Goal: Communication & Community: Share content

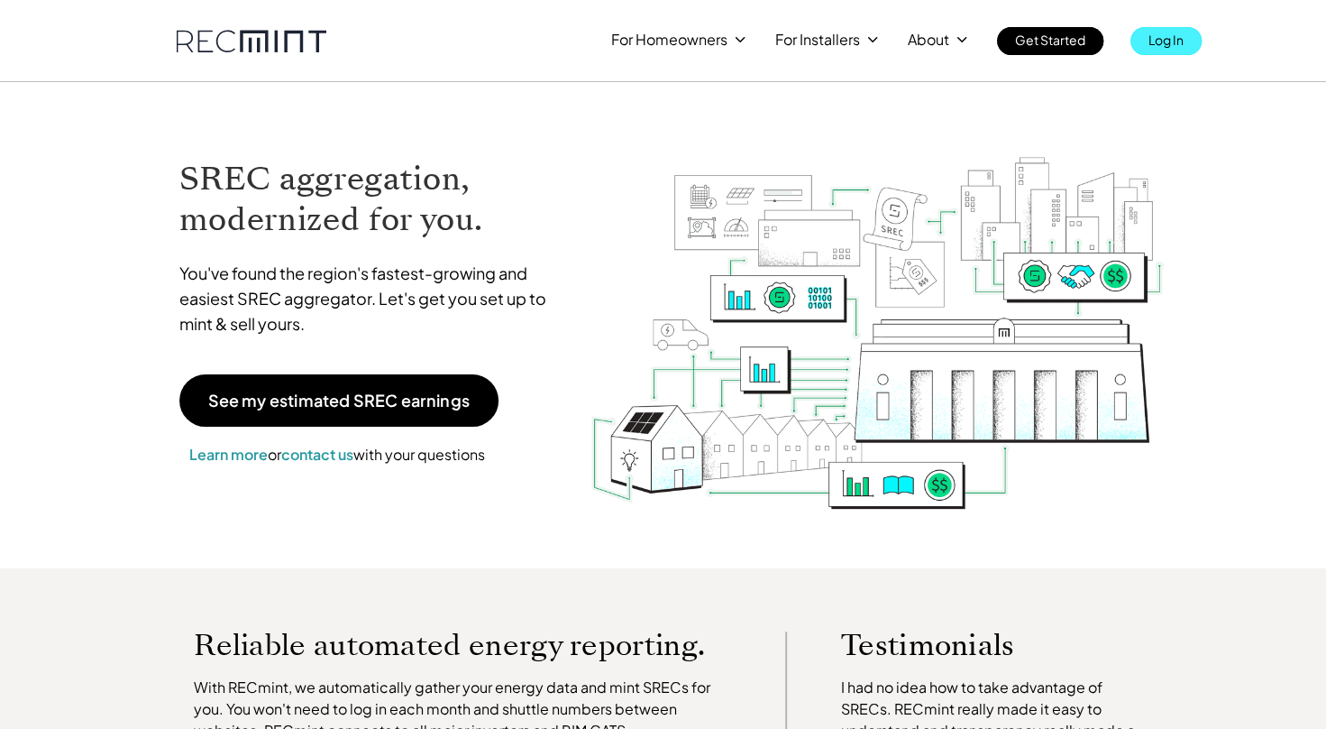
click at [1161, 42] on p "Log In" at bounding box center [1166, 39] width 35 height 25
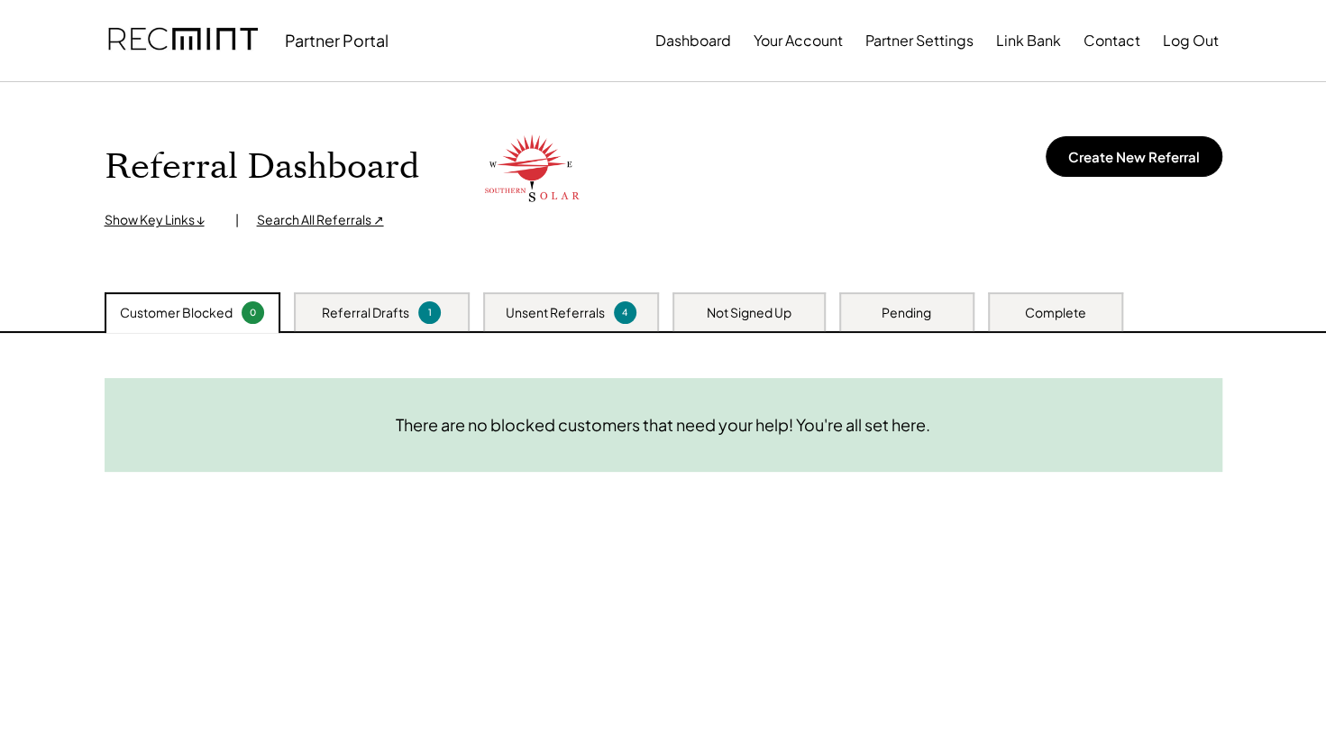
click at [543, 317] on div "Unsent Referrals" at bounding box center [555, 313] width 99 height 18
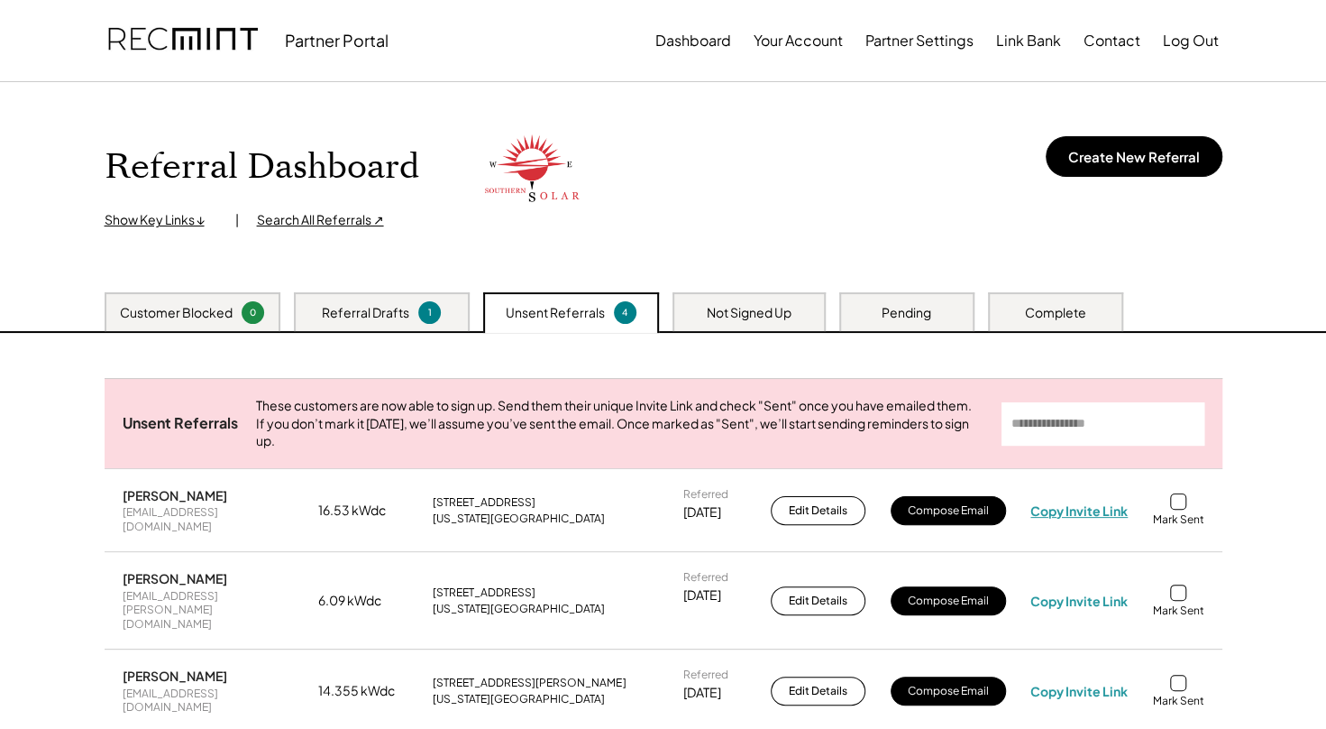
click at [1033, 518] on div "Copy Invite Link" at bounding box center [1079, 510] width 97 height 16
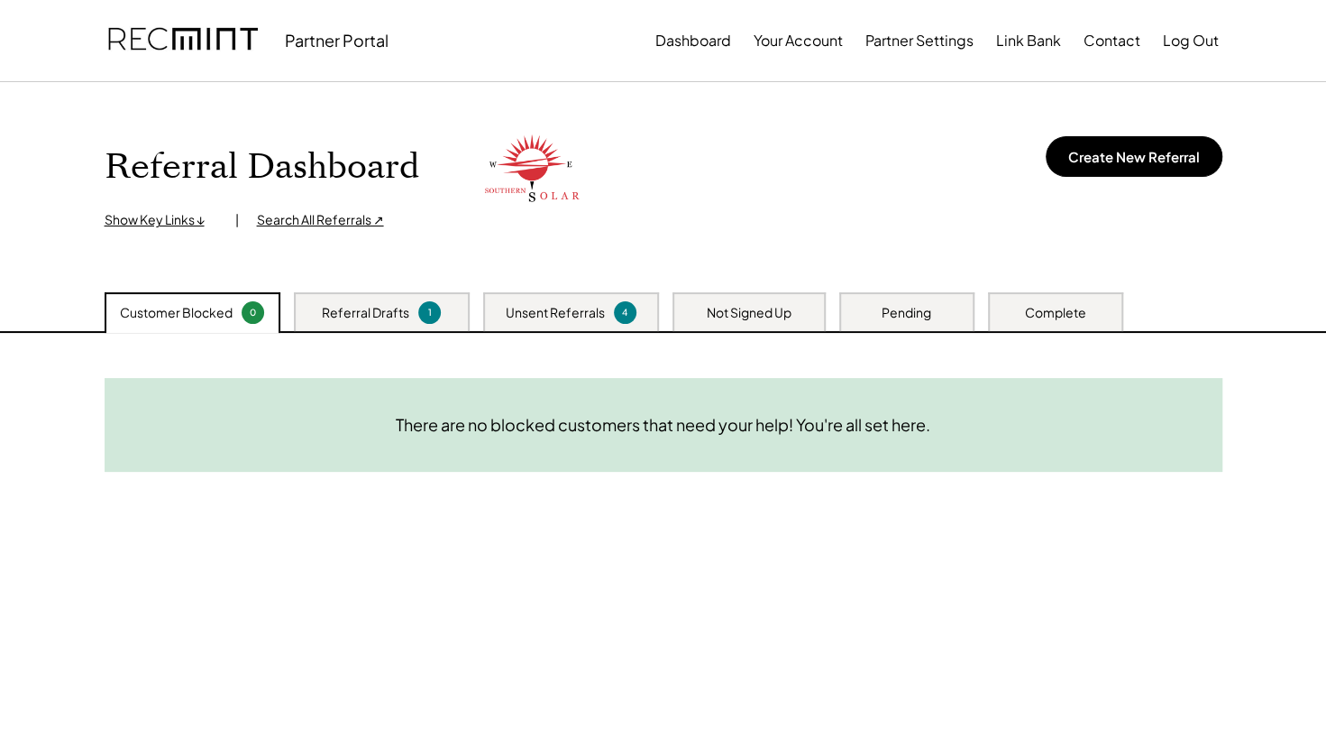
click at [573, 312] on div "Unsent Referrals" at bounding box center [555, 313] width 99 height 18
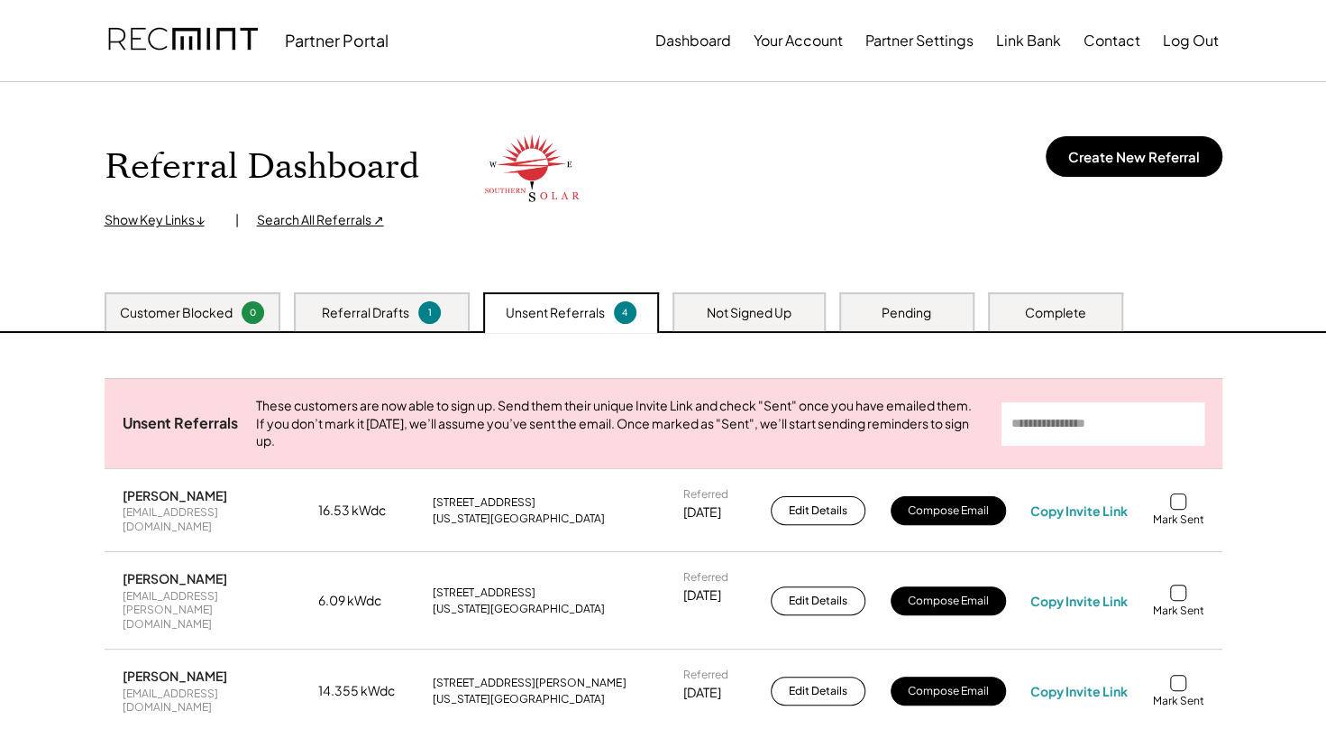
click at [762, 206] on div "Referral Dashboard Show Key Links ↓ | Search All Referrals ↗ Create New Referral" at bounding box center [664, 178] width 1118 height 102
